Goal: Transaction & Acquisition: Purchase product/service

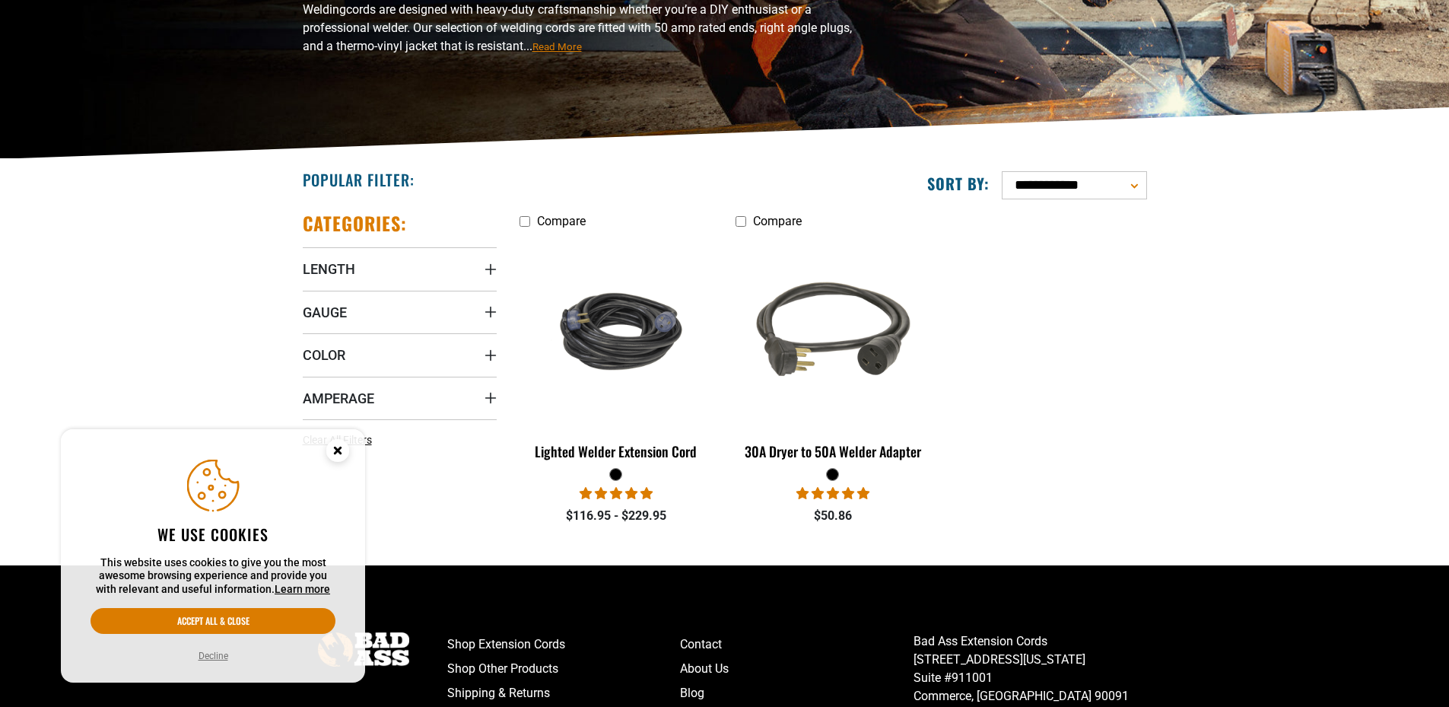
scroll to position [227, 0]
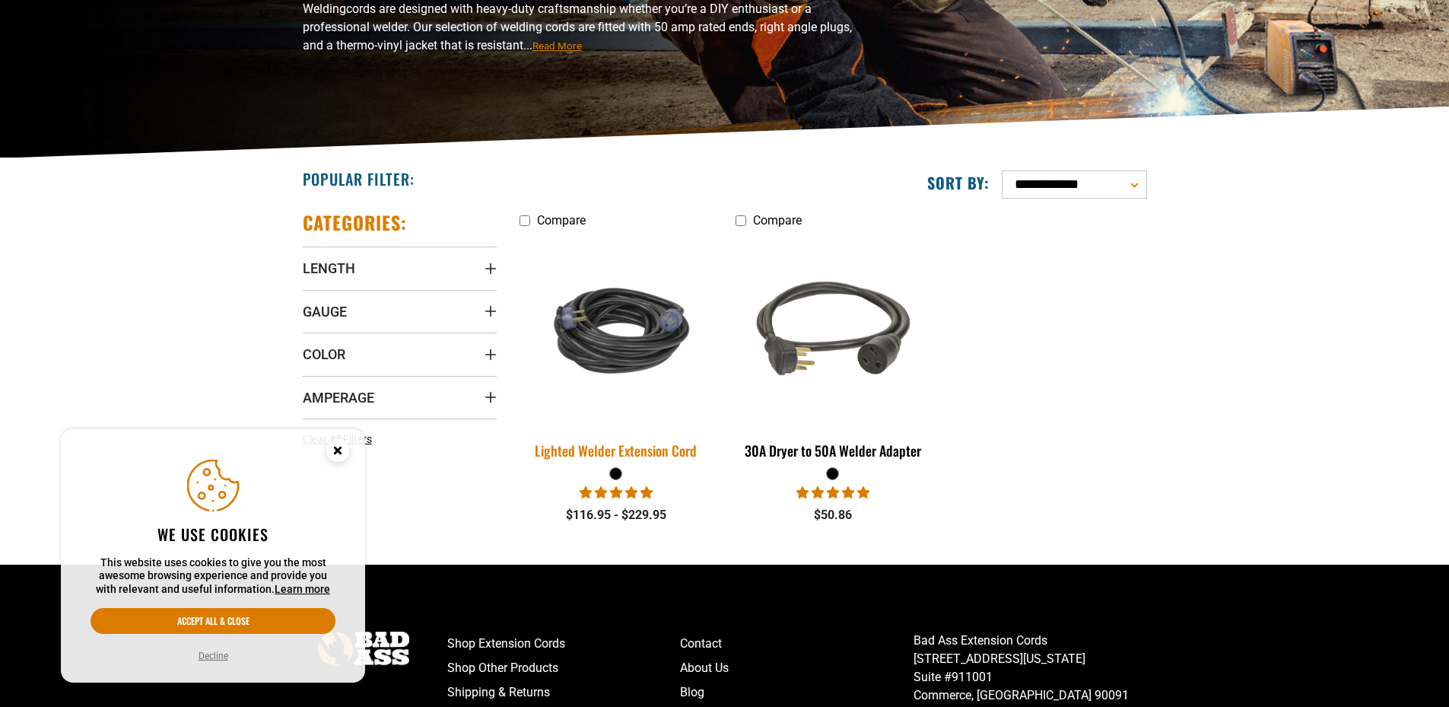
click at [610, 329] on img at bounding box center [616, 331] width 213 height 130
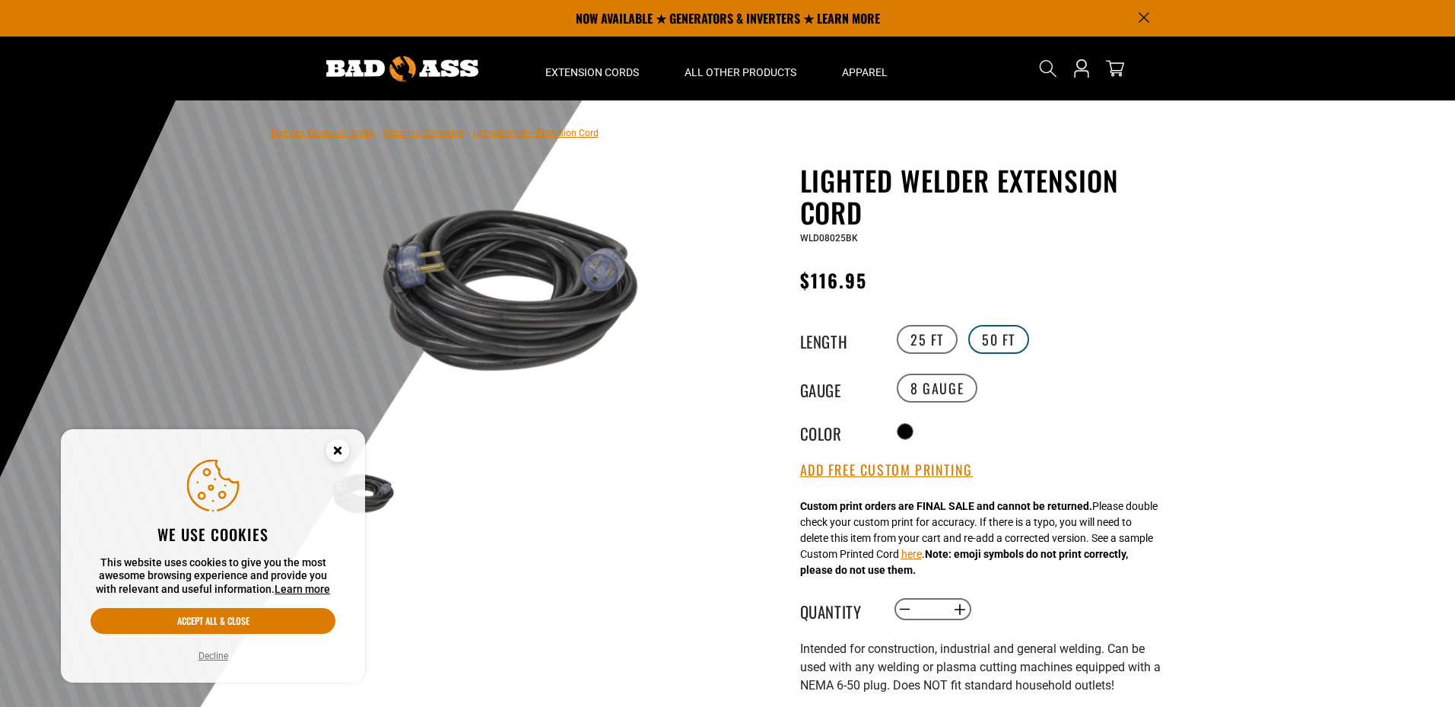
click at [992, 332] on label "50 FT" at bounding box center [999, 339] width 61 height 29
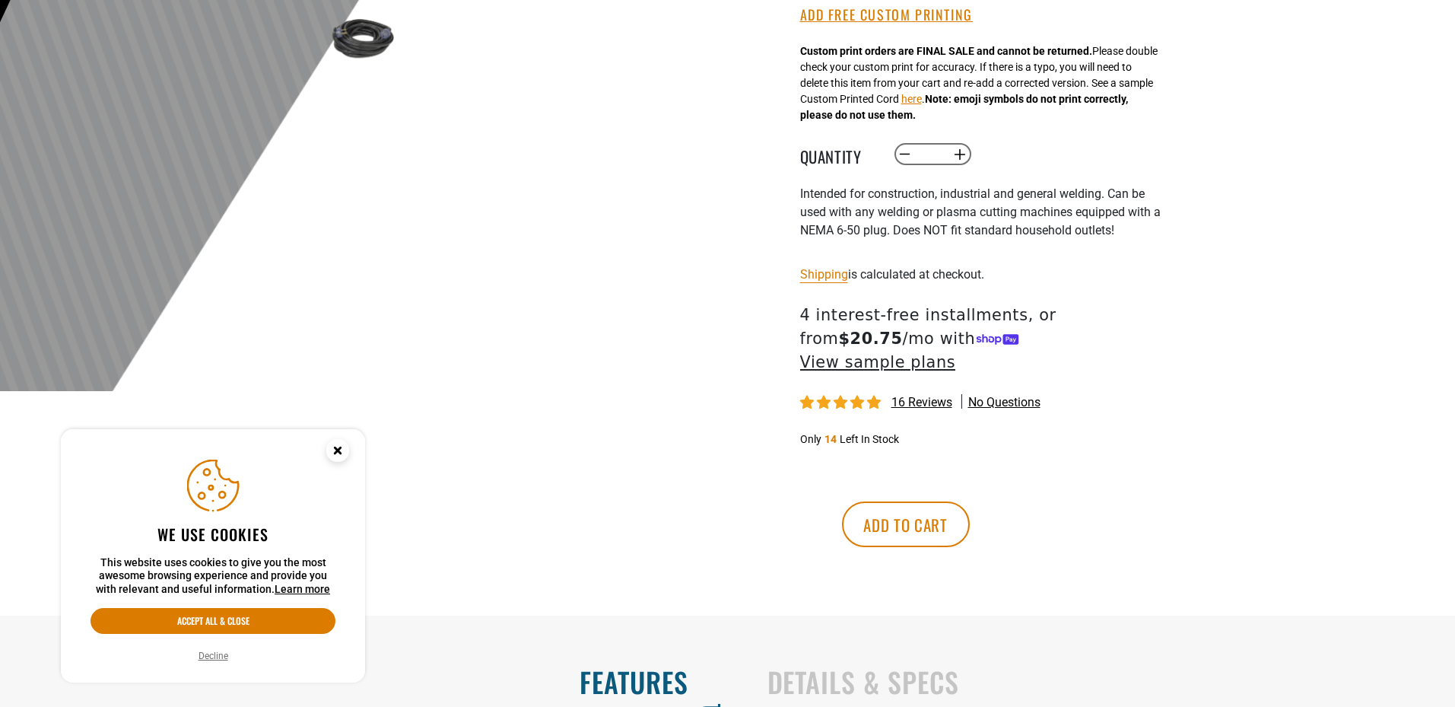
scroll to position [456, 0]
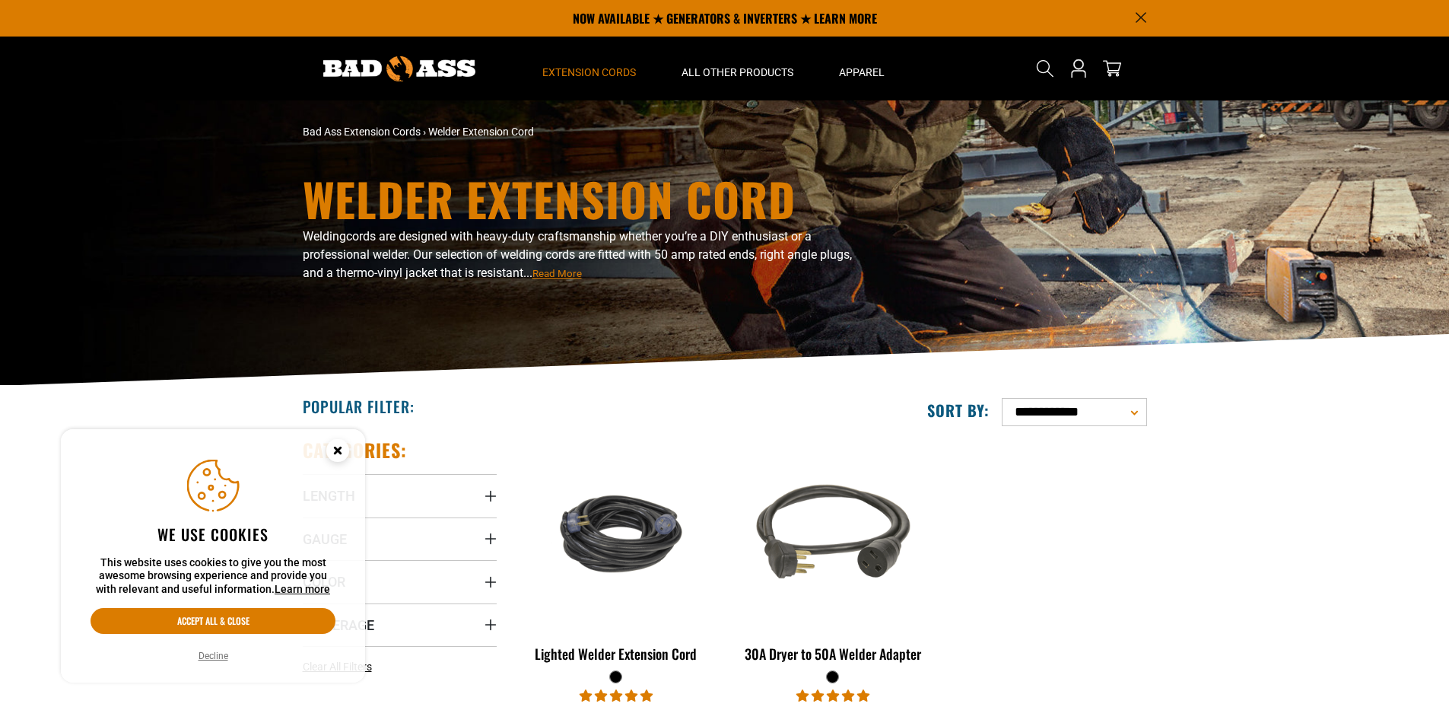
scroll to position [227, 0]
